Goal: Task Accomplishment & Management: Manage account settings

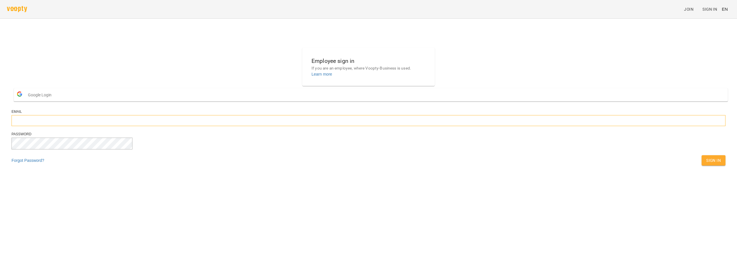
type input "**********"
click at [702, 165] on button "Sign In" at bounding box center [714, 160] width 24 height 10
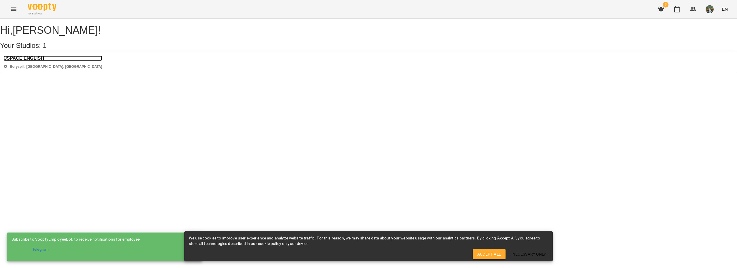
click at [41, 61] on h3 "USPACE ENGLISH" at bounding box center [52, 58] width 99 height 5
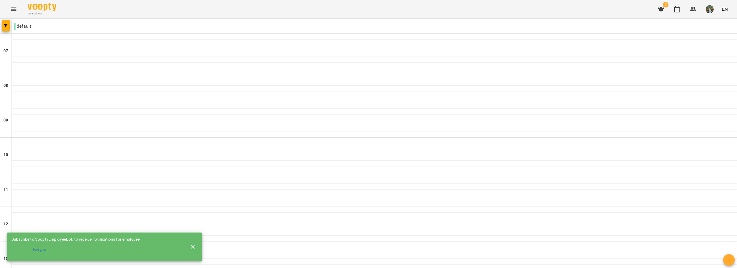
click at [194, 249] on button "button" at bounding box center [193, 247] width 14 height 14
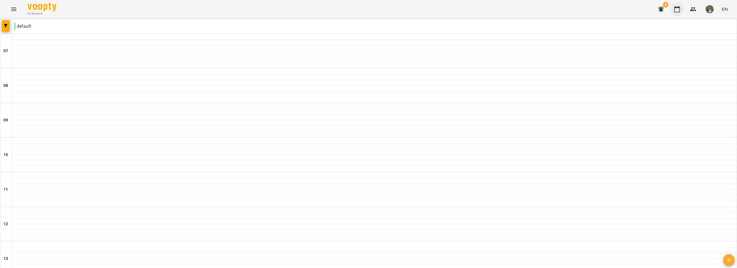
click at [679, 10] on icon "button" at bounding box center [677, 9] width 7 height 7
drag, startPoint x: 0, startPoint y: 25, endPoint x: 4, endPoint y: 25, distance: 3.8
click at [4, 25] on span "button" at bounding box center [6, 25] width 8 height 3
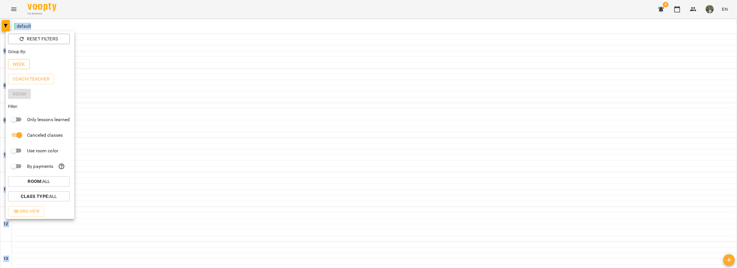
click at [21, 67] on p "Week" at bounding box center [19, 64] width 12 height 7
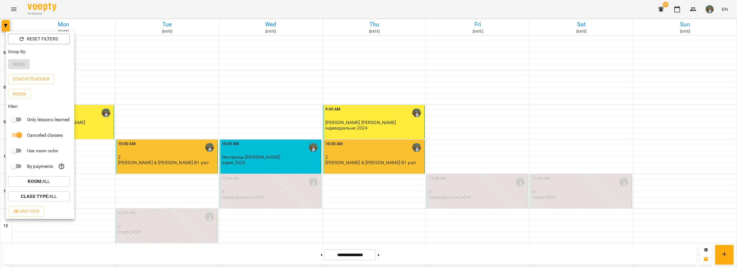
click at [137, 11] on div at bounding box center [368, 134] width 737 height 268
